Goal: Transaction & Acquisition: Purchase product/service

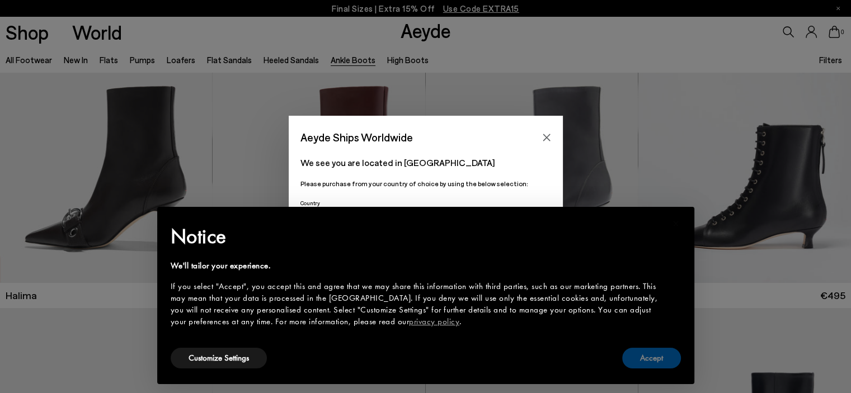
scroll to position [56, 0]
click at [630, 366] on button "Accept" at bounding box center [651, 358] width 59 height 21
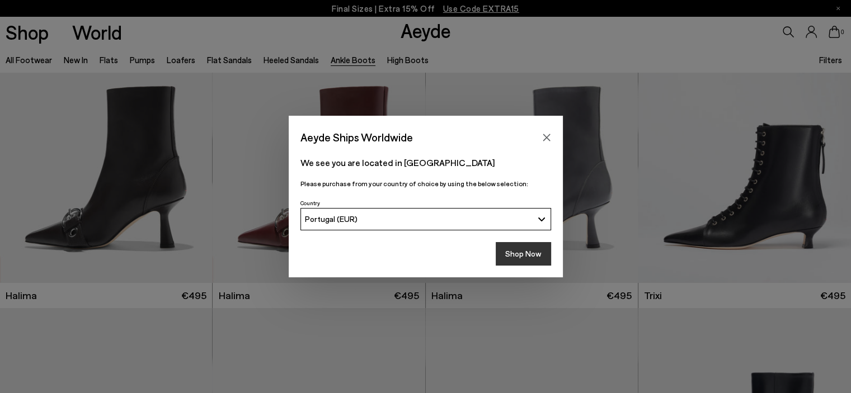
click at [521, 250] on button "Shop Now" at bounding box center [522, 253] width 55 height 23
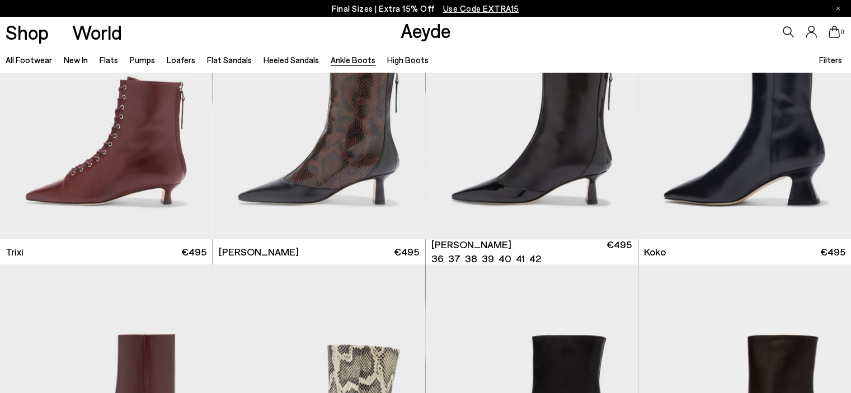
scroll to position [671, 0]
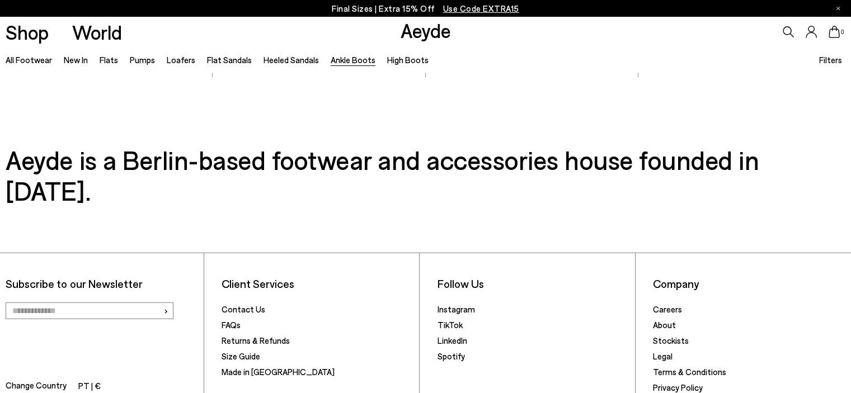
scroll to position [2565, 0]
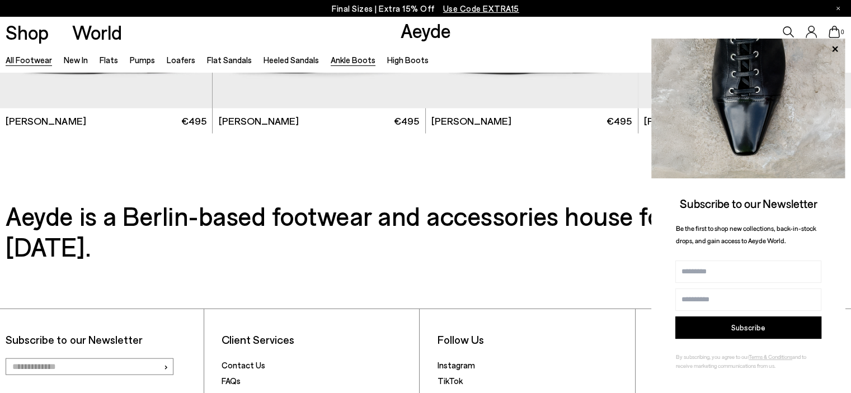
click at [20, 60] on link "All Footwear" at bounding box center [29, 60] width 46 height 10
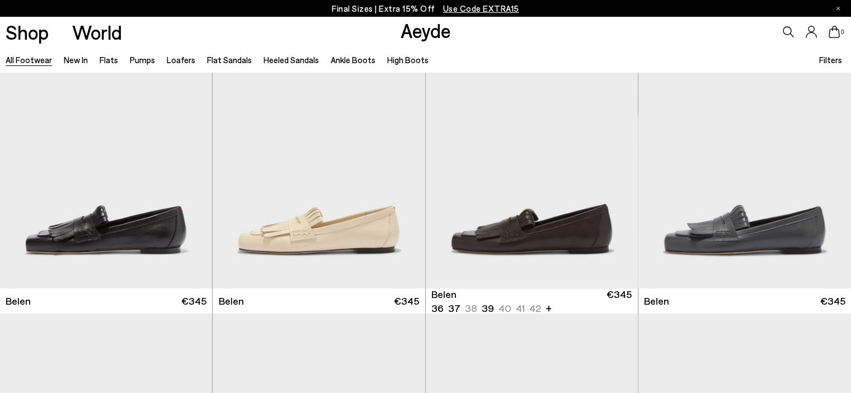
scroll to position [56, 0]
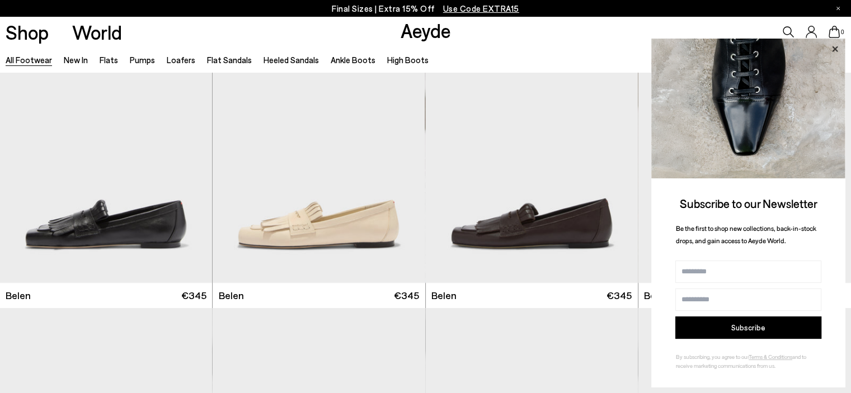
click at [835, 46] on icon at bounding box center [834, 49] width 15 height 15
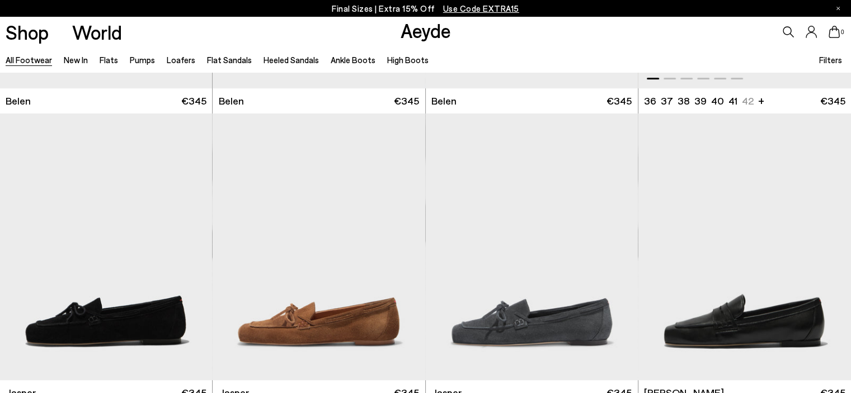
scroll to position [112, 0]
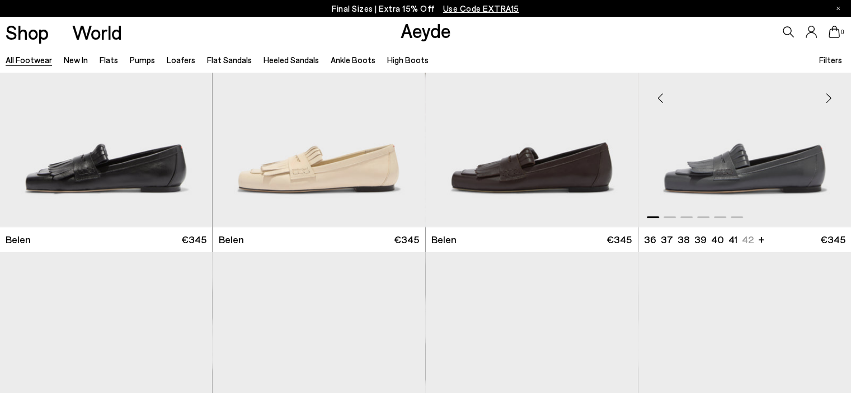
click at [812, 176] on img "1 / 6" at bounding box center [744, 93] width 212 height 267
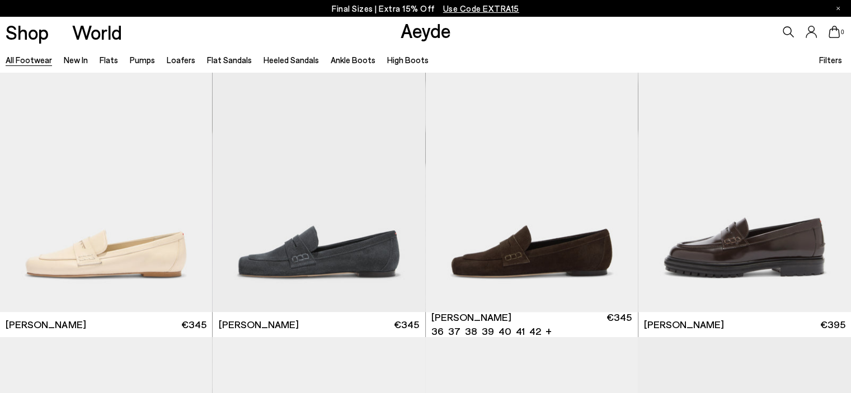
scroll to position [615, 0]
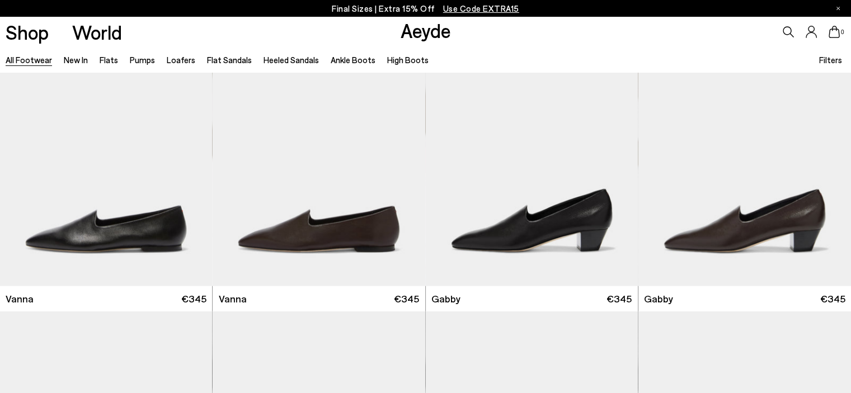
scroll to position [2405, 0]
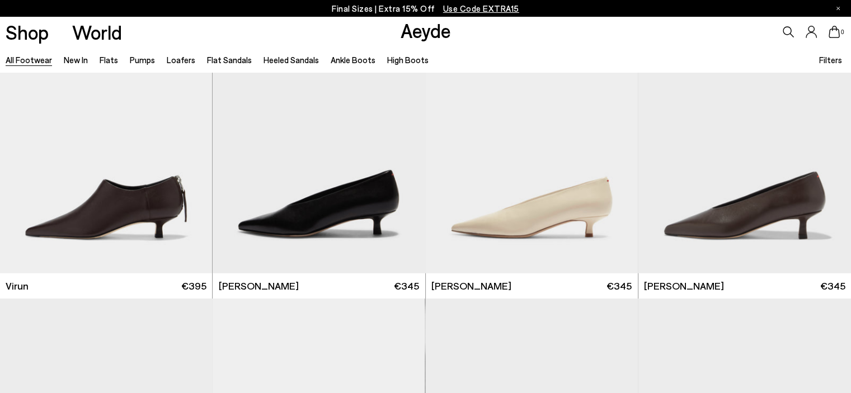
scroll to position [4082, 0]
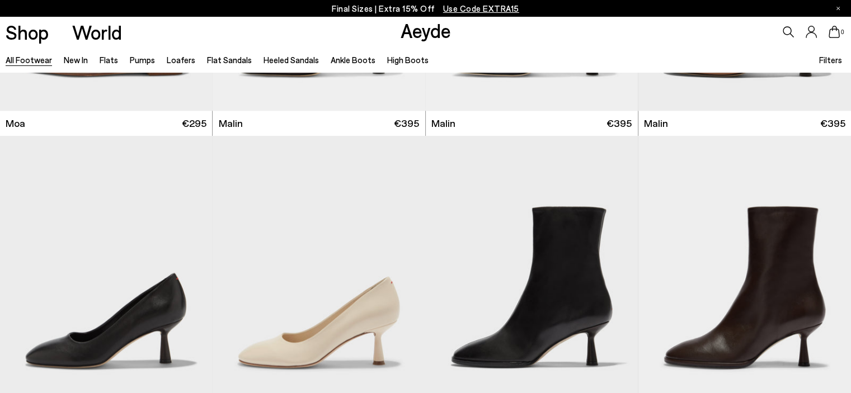
scroll to position [5648, 0]
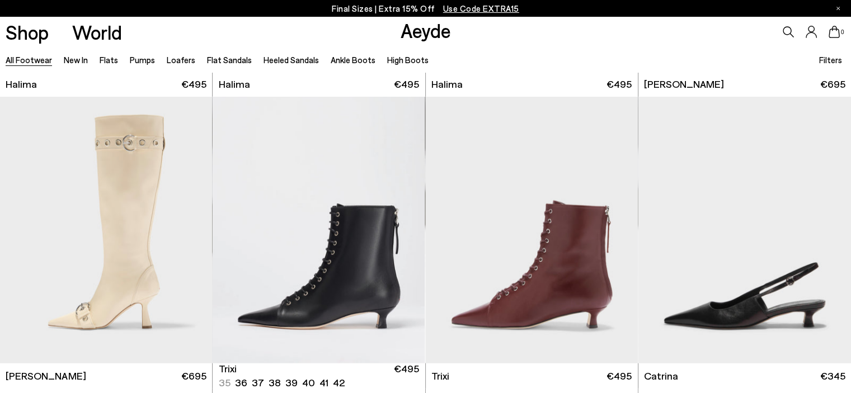
scroll to position [7437, 0]
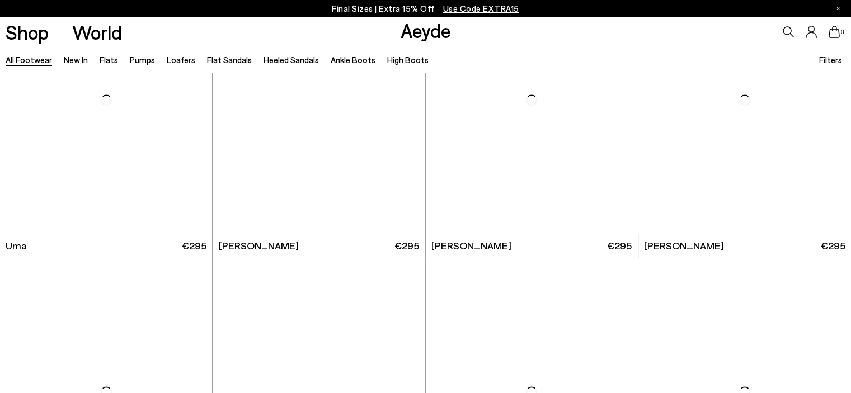
scroll to position [9339, 0]
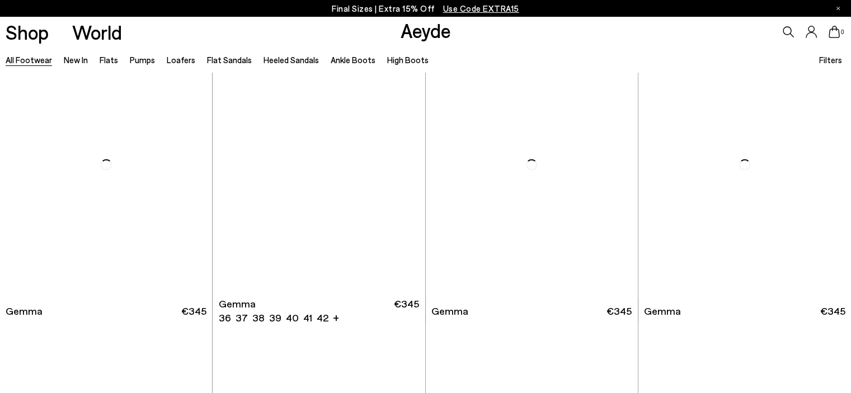
scroll to position [11204, 0]
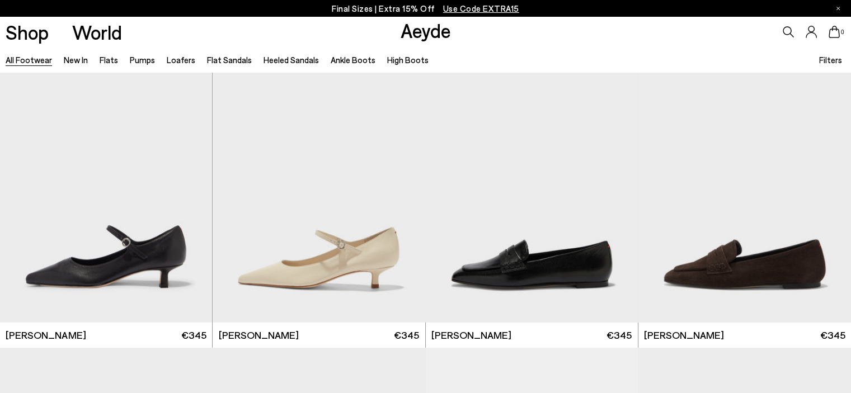
scroll to position [12135, 0]
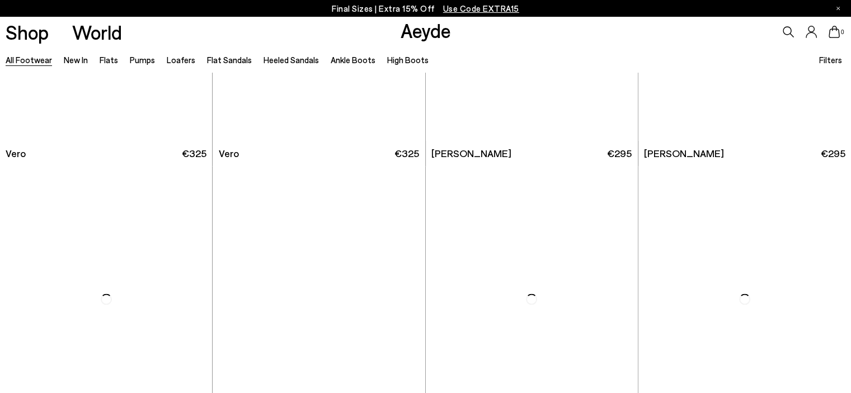
scroll to position [14301, 0]
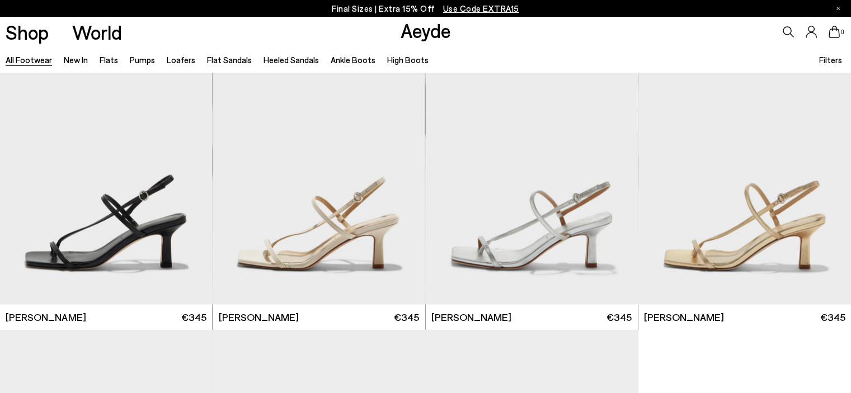
scroll to position [15434, 0]
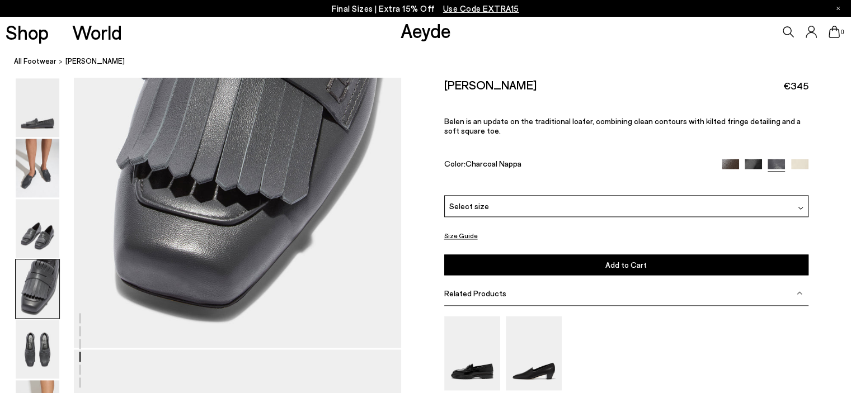
scroll to position [1510, 0]
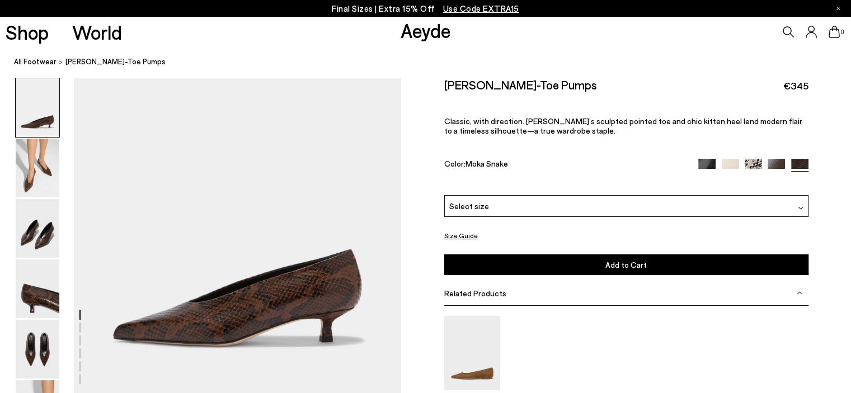
scroll to position [112, 0]
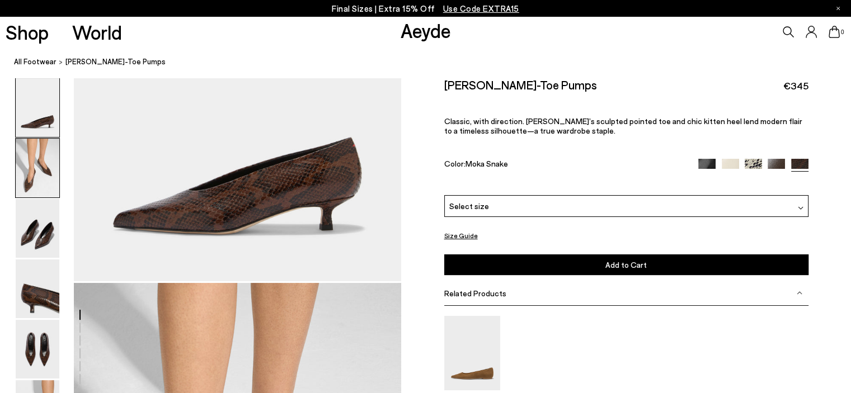
click at [36, 153] on img at bounding box center [38, 168] width 44 height 59
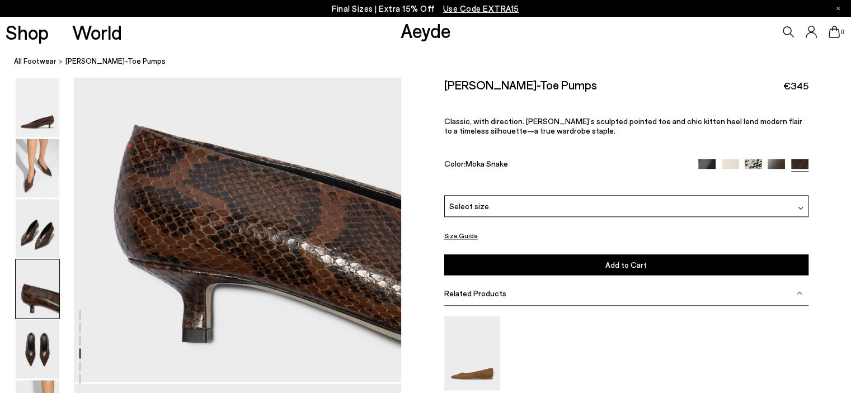
scroll to position [1325, 0]
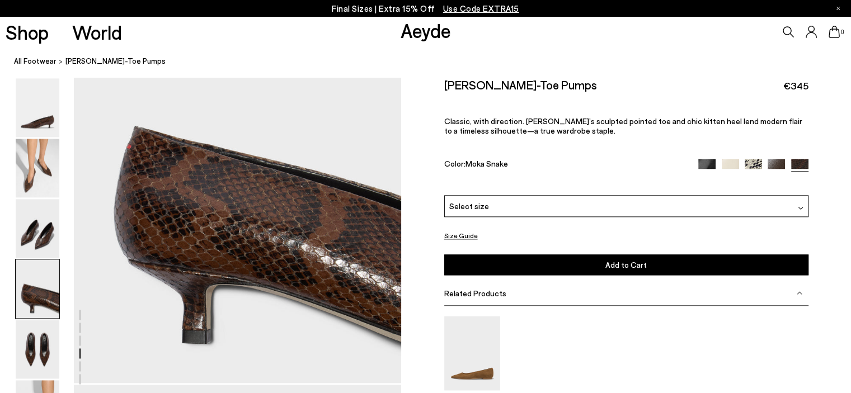
click at [530, 203] on div "Select size" at bounding box center [626, 206] width 364 height 22
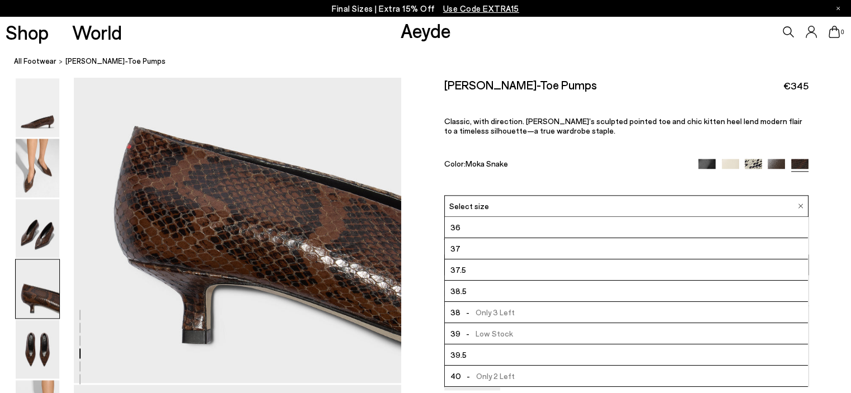
click at [485, 331] on span "- Low Stock" at bounding box center [486, 334] width 53 height 14
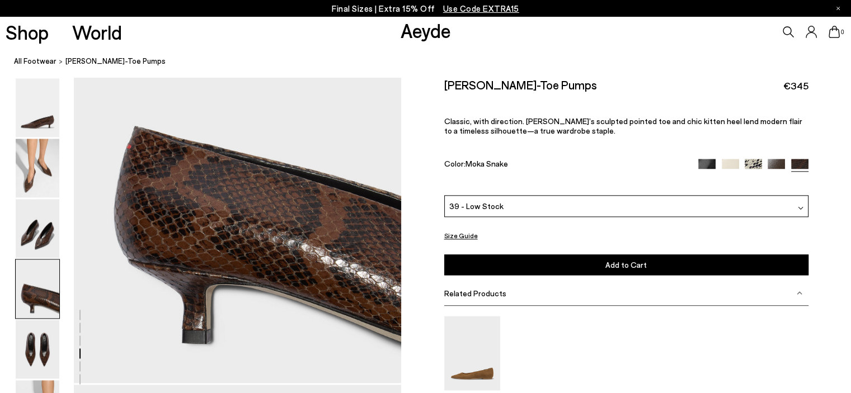
click at [607, 266] on span "Add to Cart" at bounding box center [625, 265] width 41 height 10
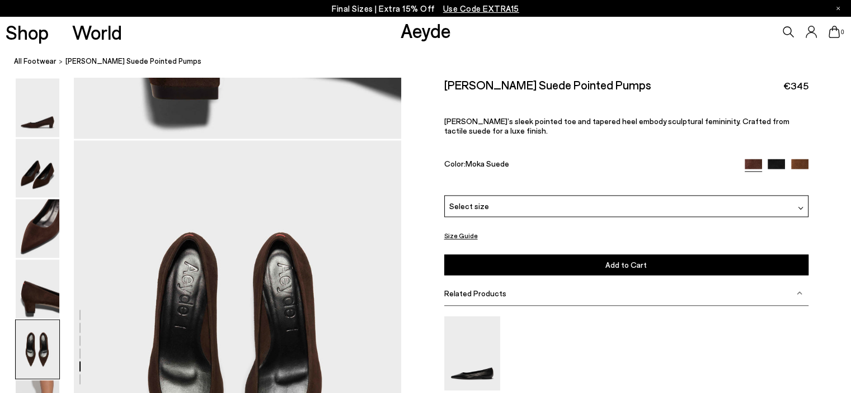
scroll to position [1510, 0]
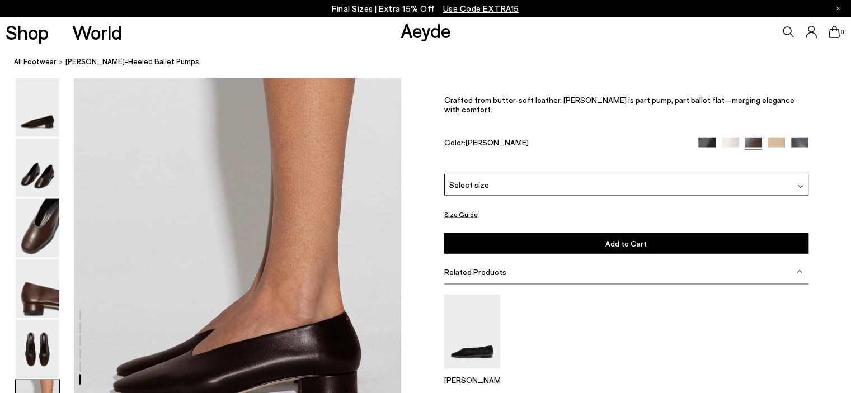
scroll to position [1957, 0]
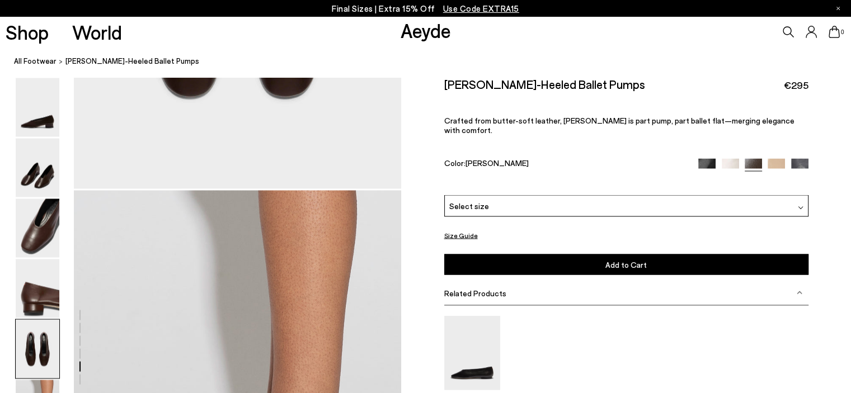
click at [590, 195] on div "Select size" at bounding box center [626, 206] width 364 height 22
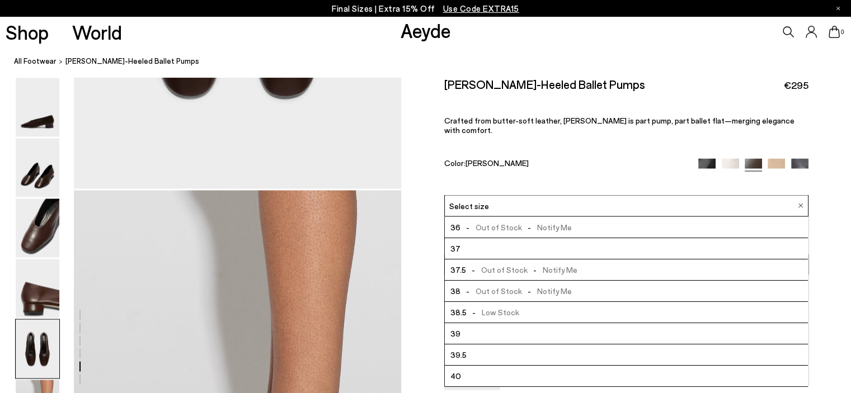
click at [497, 323] on li "39" at bounding box center [626, 333] width 363 height 21
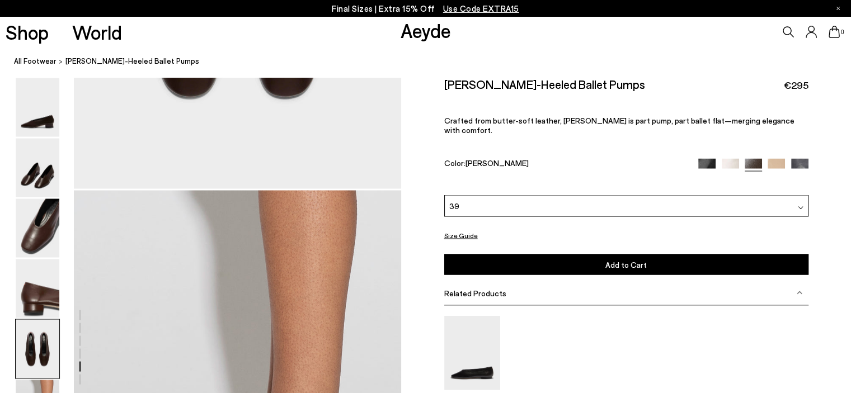
click at [645, 259] on button "Add to Cart Select a Size First" at bounding box center [626, 264] width 364 height 21
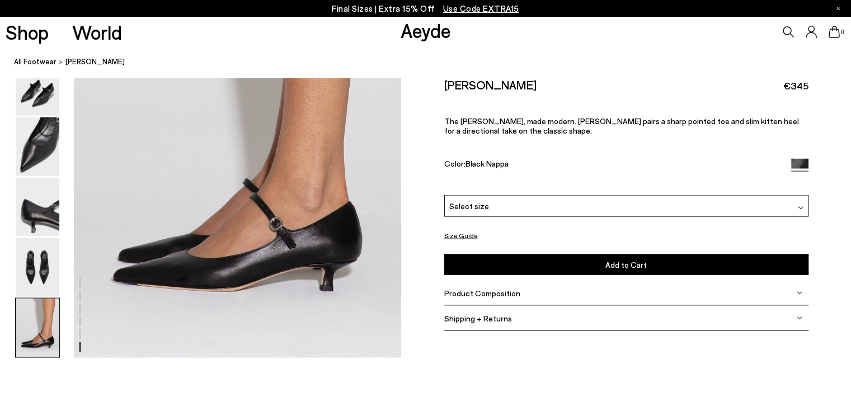
scroll to position [2237, 0]
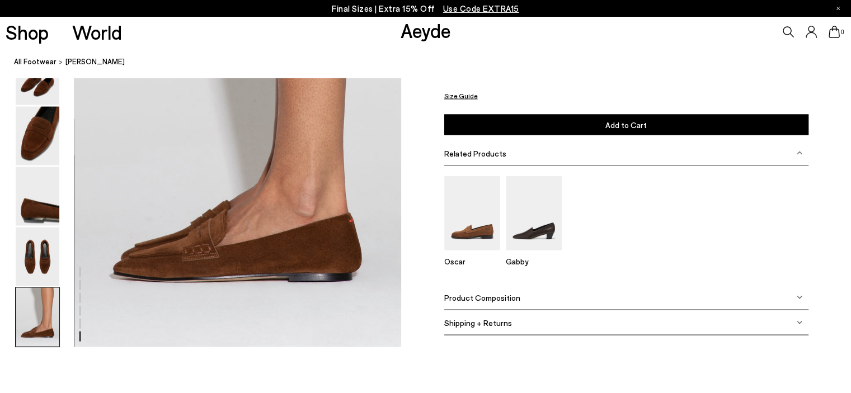
scroll to position [2237, 0]
click at [520, 225] on img at bounding box center [534, 213] width 56 height 74
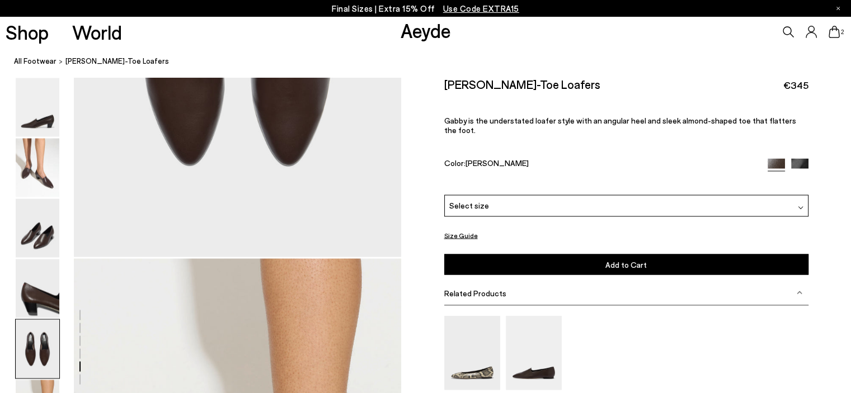
scroll to position [1901, 0]
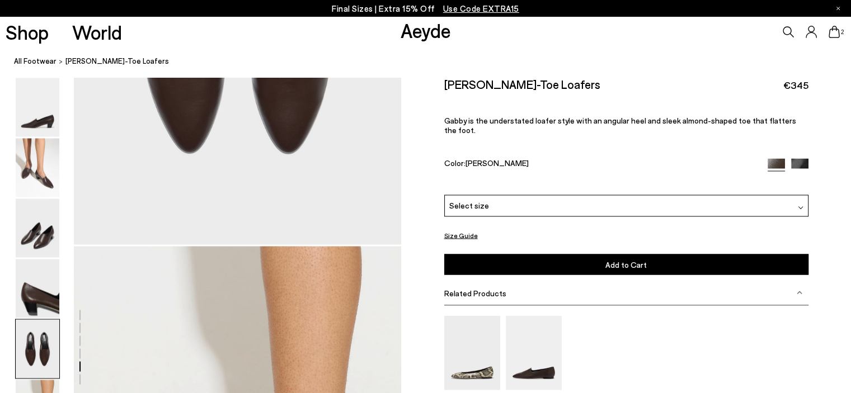
click at [548, 195] on div "Select size" at bounding box center [626, 206] width 364 height 22
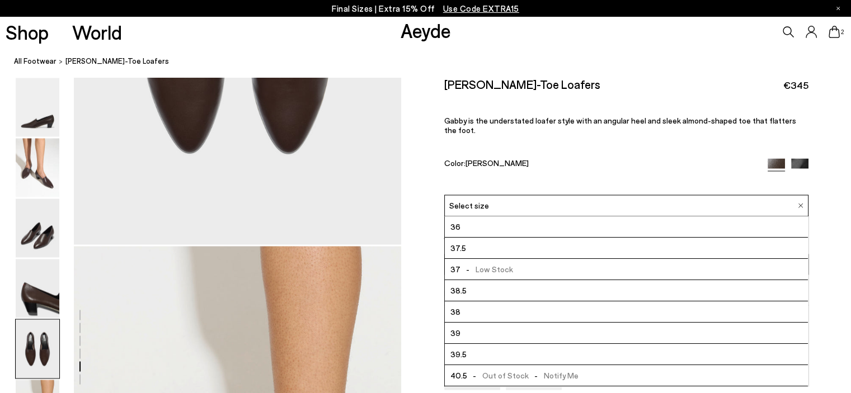
click at [537, 328] on li "39" at bounding box center [626, 333] width 363 height 21
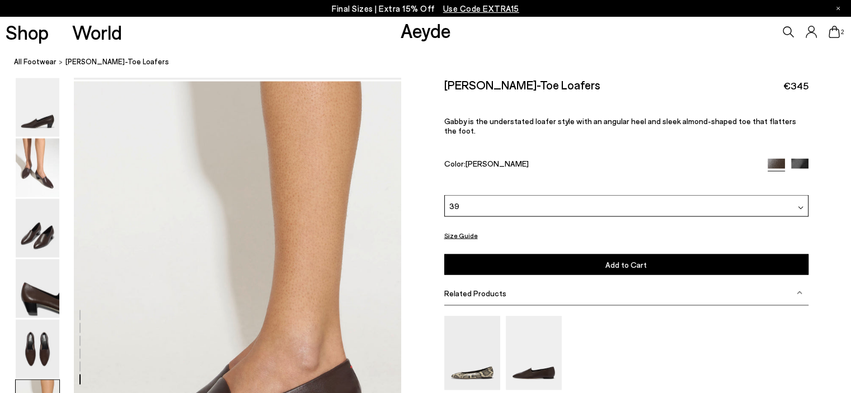
scroll to position [2069, 0]
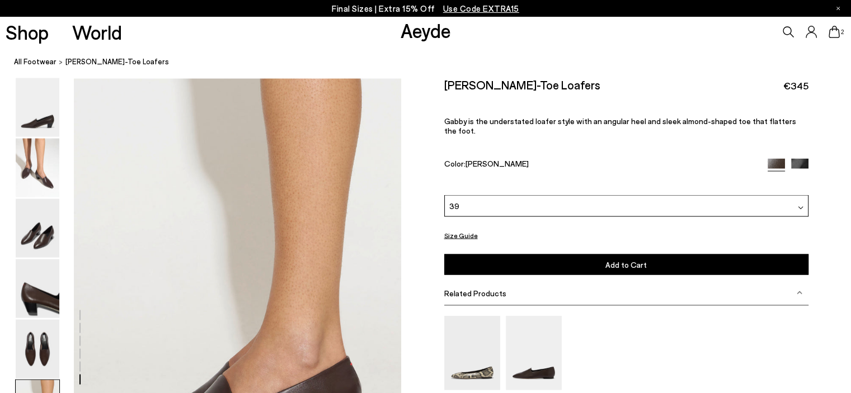
click at [631, 260] on span "Add to Cart" at bounding box center [625, 265] width 41 height 10
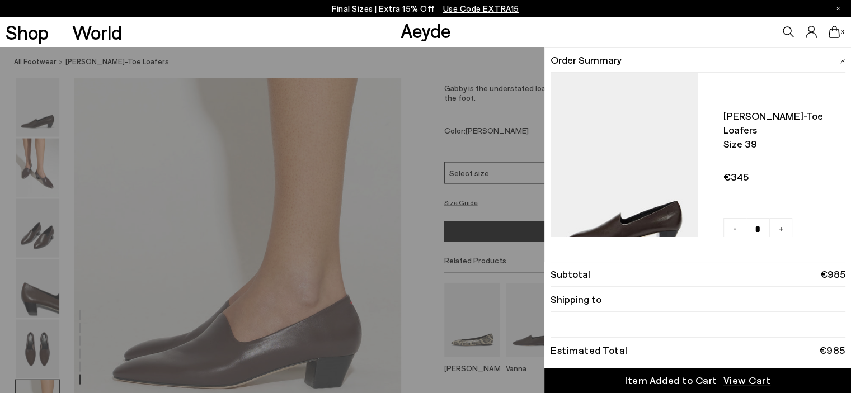
scroll to position [2237, 0]
